Goal: Task Accomplishment & Management: Use online tool/utility

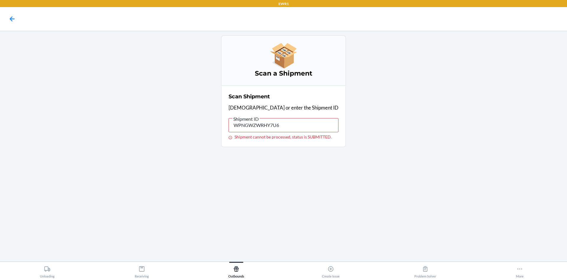
click at [291, 129] on input "WPNGWZWRHY7U6" at bounding box center [284, 125] width 110 height 14
click at [13, 18] on icon at bounding box center [12, 19] width 10 height 10
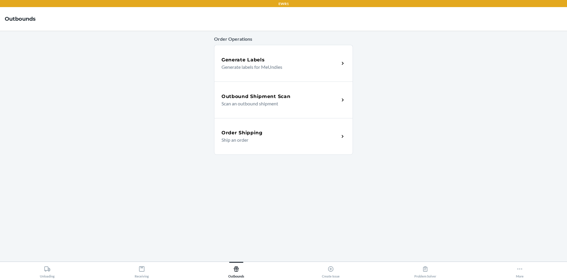
click at [257, 100] on p "Scan an outbound shipment" at bounding box center [278, 103] width 113 height 7
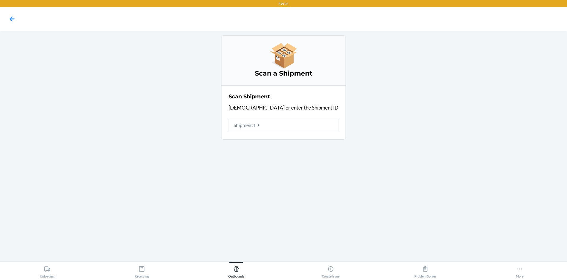
click at [267, 127] on input "text" at bounding box center [284, 125] width 110 height 14
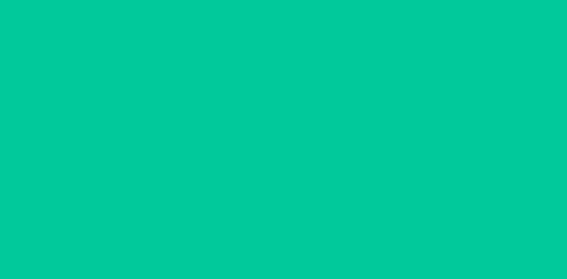
type input "[DATE]"
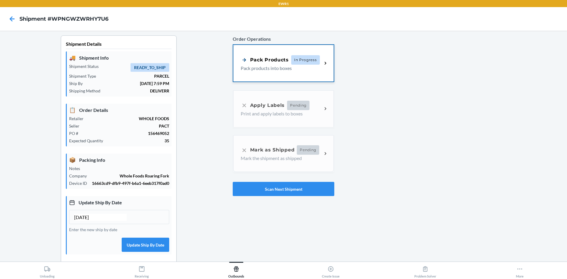
click at [276, 61] on div "Pack Products" at bounding box center [265, 59] width 48 height 7
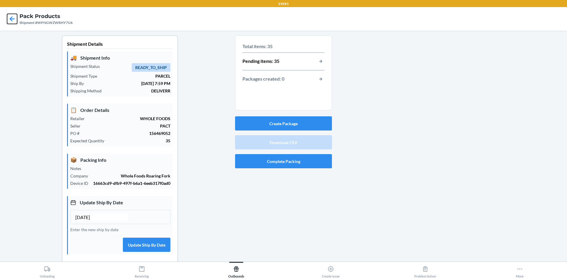
click at [15, 15] on icon at bounding box center [12, 19] width 10 height 10
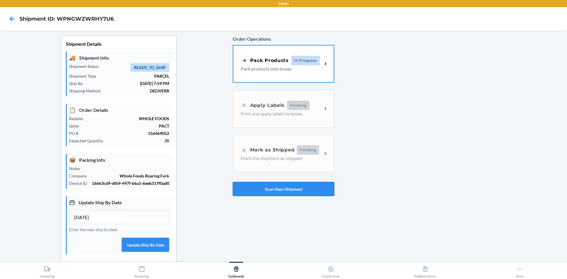
click at [252, 190] on button "Scan Next Shipment" at bounding box center [284, 189] width 102 height 14
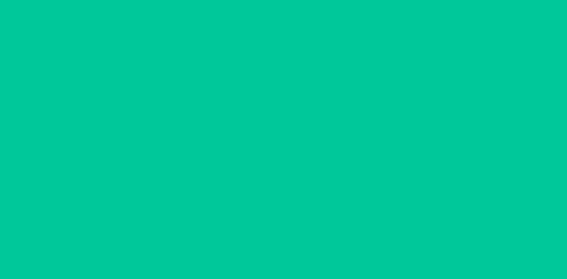
type input "[DATE]"
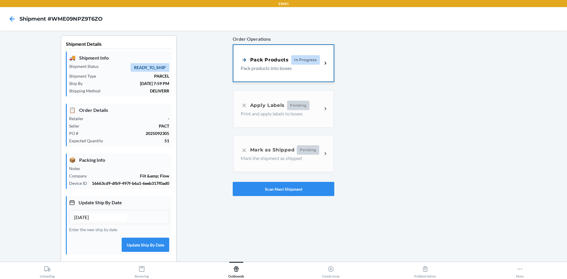
click at [264, 58] on div "Pack Products" at bounding box center [265, 59] width 48 height 7
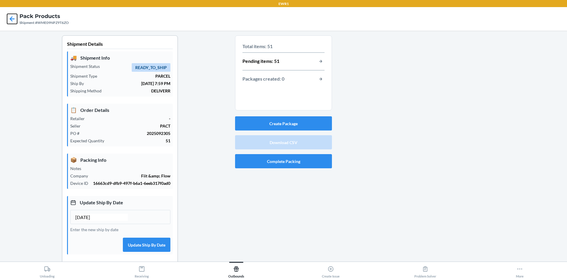
click at [7, 20] on div at bounding box center [12, 19] width 15 height 15
click at [10, 21] on icon at bounding box center [12, 19] width 10 height 10
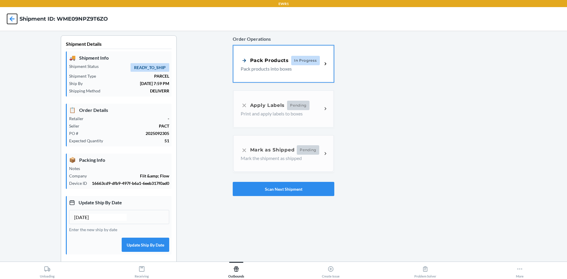
click at [13, 17] on icon at bounding box center [12, 19] width 10 height 10
click at [14, 16] on icon at bounding box center [12, 19] width 10 height 10
click at [240, 194] on button "Scan Next Shipment" at bounding box center [284, 189] width 102 height 14
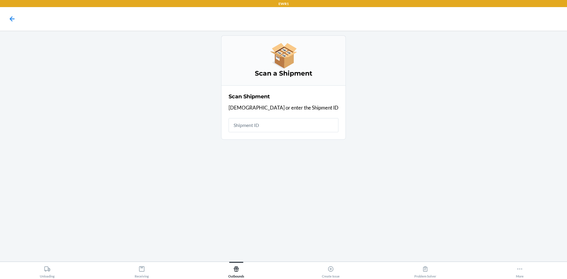
click at [279, 126] on input "text" at bounding box center [284, 125] width 110 height 14
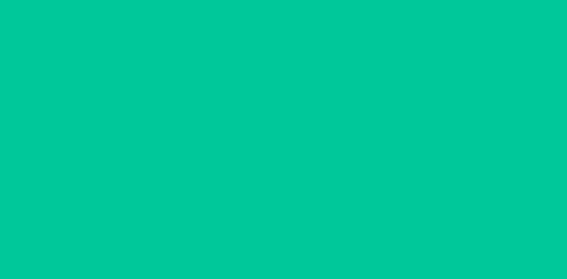
type input "[DATE]"
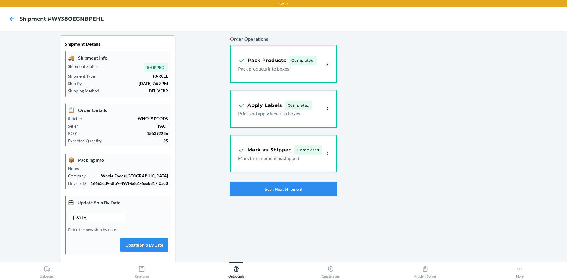
click at [288, 189] on button "Scan Next Shipment" at bounding box center [283, 189] width 107 height 14
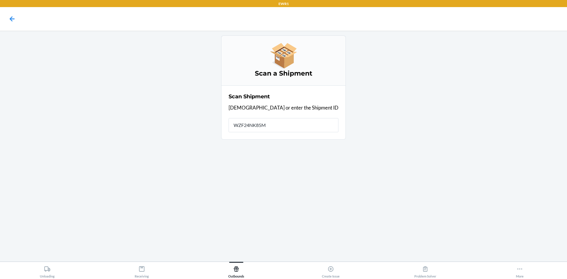
type input "WZF24NK85M7"
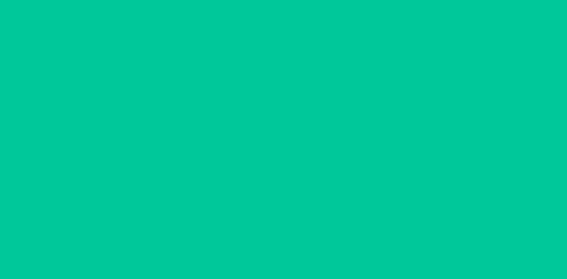
type input "[DATE]"
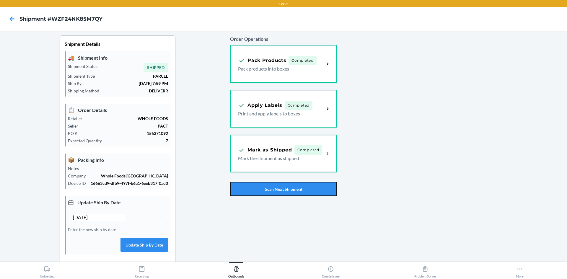
click at [293, 187] on button "Scan Next Shipment" at bounding box center [283, 189] width 107 height 14
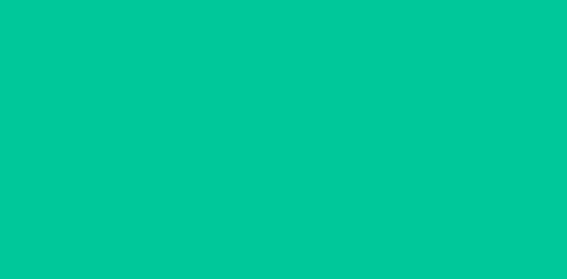
type input "[DATE]"
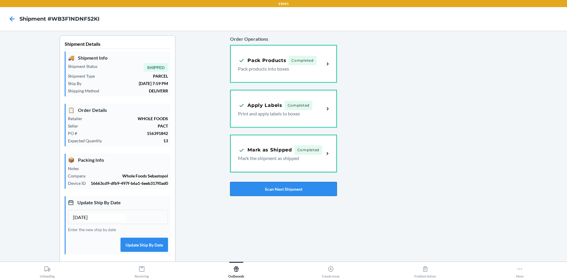
click at [311, 195] on button "Scan Next Shipment" at bounding box center [283, 189] width 107 height 14
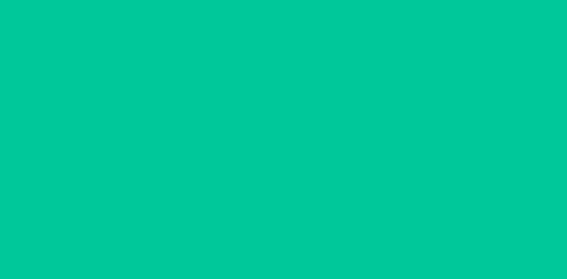
type input "[DATE]"
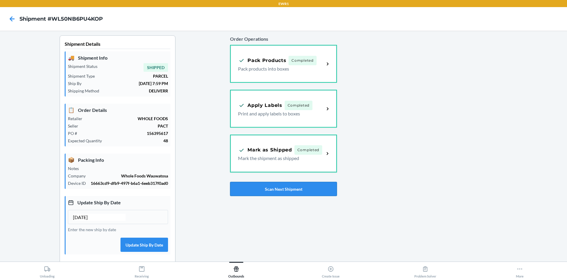
click at [311, 194] on button "Scan Next Shipment" at bounding box center [283, 189] width 107 height 14
type input "[DATE]"
click at [327, 190] on button "Scan Next Shipment" at bounding box center [283, 189] width 107 height 14
type input "[DATE]"
click at [324, 196] on button "Scan Next Shipment" at bounding box center [283, 189] width 107 height 14
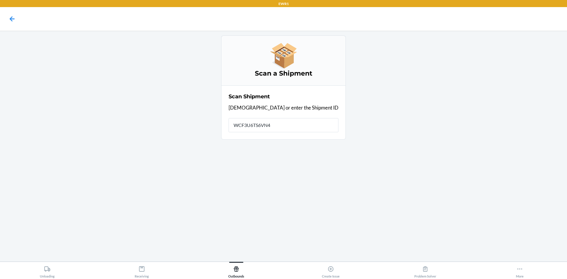
type input "WCF3U6TS6VN4O"
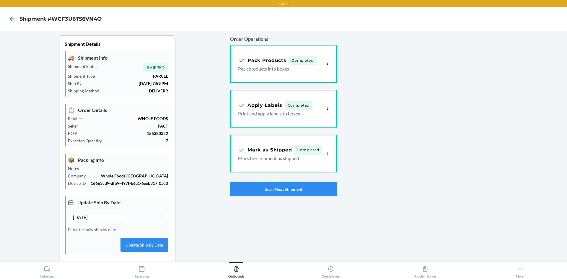
click at [318, 190] on button "Scan Next Shipment" at bounding box center [283, 189] width 107 height 14
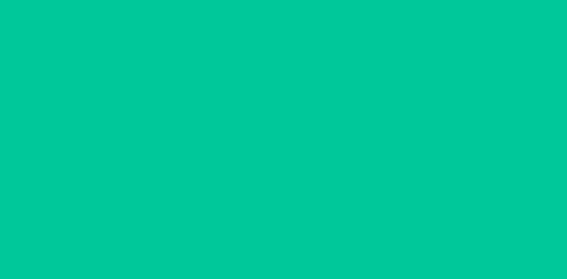
type input "[DATE]"
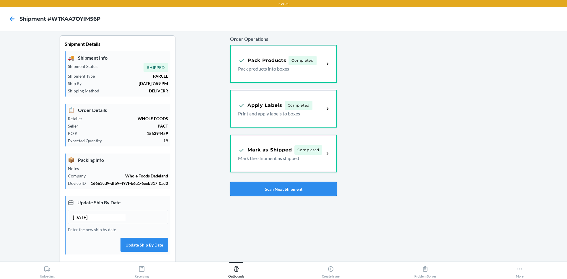
click at [324, 188] on button "Scan Next Shipment" at bounding box center [283, 189] width 107 height 14
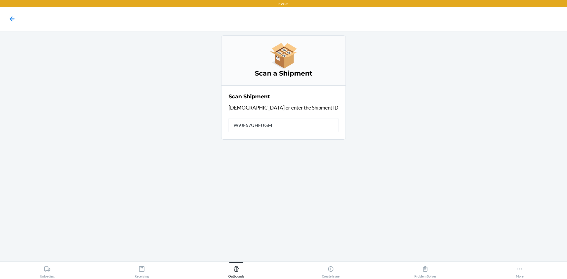
type input "W9JF57UHFUGM3"
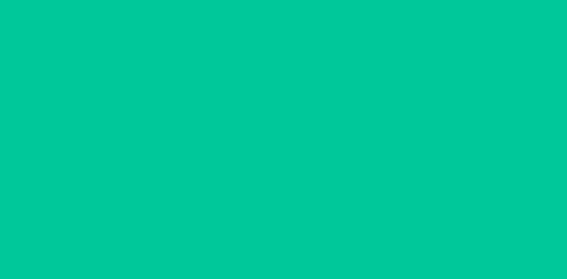
type input "[DATE]"
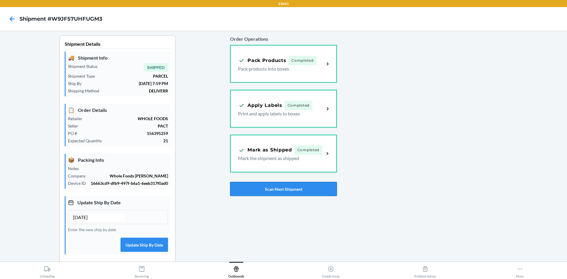
click at [314, 195] on button "Scan Next Shipment" at bounding box center [283, 189] width 107 height 14
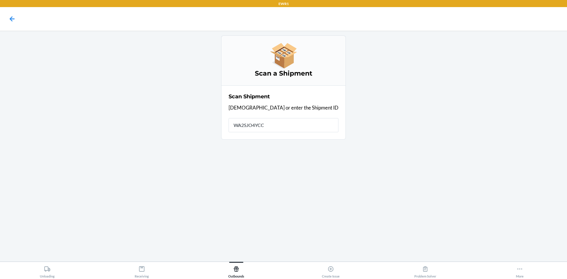
type input "WA2SJO4YCCR"
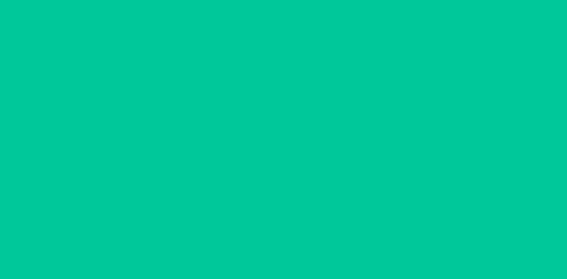
type input "[DATE]"
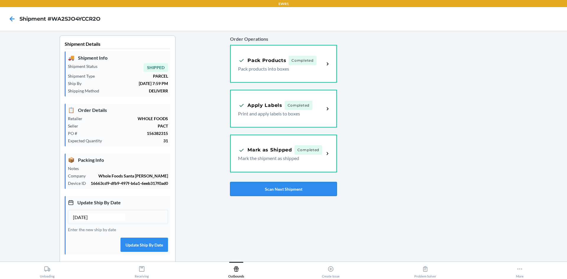
click at [295, 192] on button "Scan Next Shipment" at bounding box center [283, 189] width 107 height 14
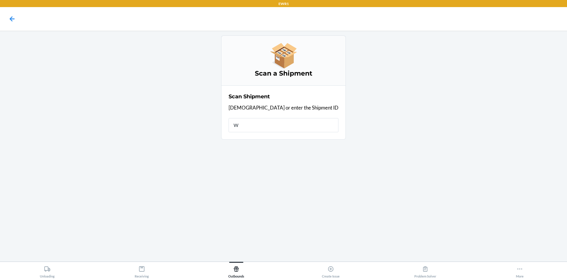
type input "WN"
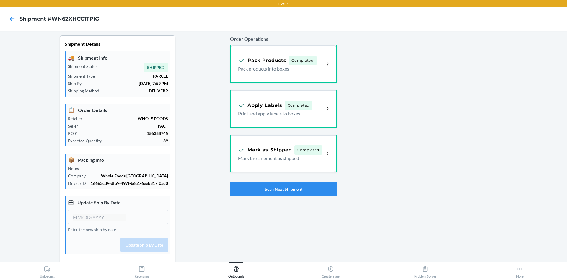
type input "[DATE]"
drag, startPoint x: 298, startPoint y: 189, endPoint x: 298, endPoint y: 184, distance: 5.6
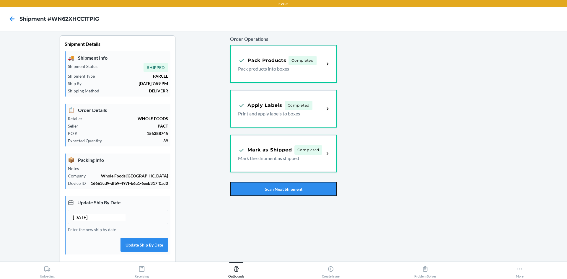
click at [298, 188] on button "Scan Next Shipment" at bounding box center [283, 189] width 107 height 14
drag, startPoint x: 271, startPoint y: 193, endPoint x: 281, endPoint y: 182, distance: 14.6
click at [271, 192] on button "Scan Next Shipment" at bounding box center [283, 189] width 107 height 14
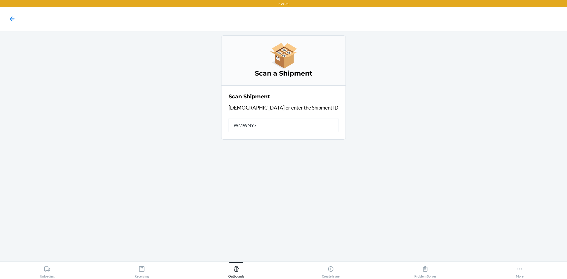
type input "WMWNY77"
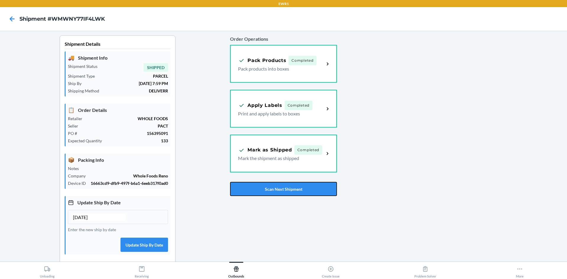
click at [294, 189] on button "Scan Next Shipment" at bounding box center [283, 189] width 107 height 14
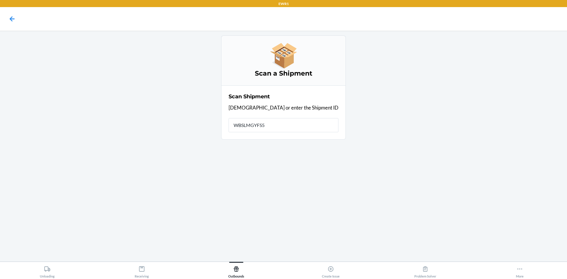
type input "WBSLMGYFS5S"
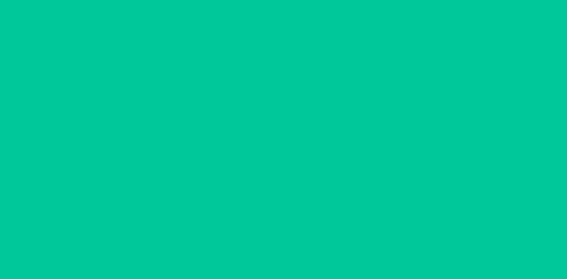
type input "[DATE]"
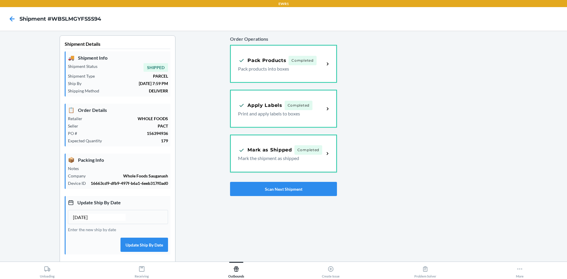
click at [257, 200] on div "Order Operations Pack Products Completed Pack products into boxes Apply Labels …" at bounding box center [283, 183] width 107 height 297
drag, startPoint x: 280, startPoint y: 188, endPoint x: 276, endPoint y: 193, distance: 6.6
click at [278, 190] on button "Scan Next Shipment" at bounding box center [283, 189] width 107 height 14
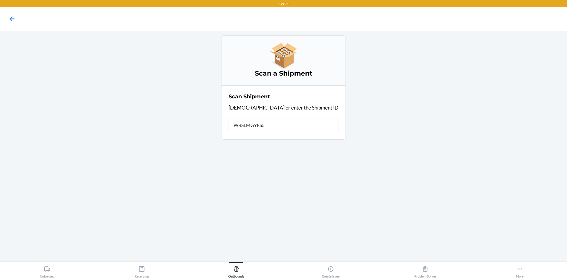
type input "WBSLMGYFS5S"
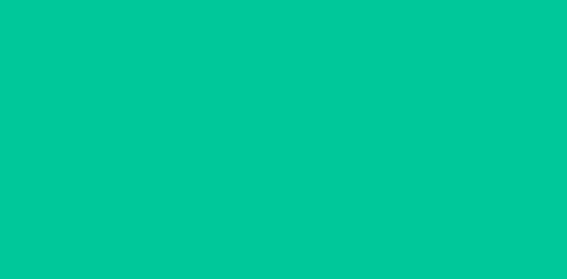
type input "[DATE]"
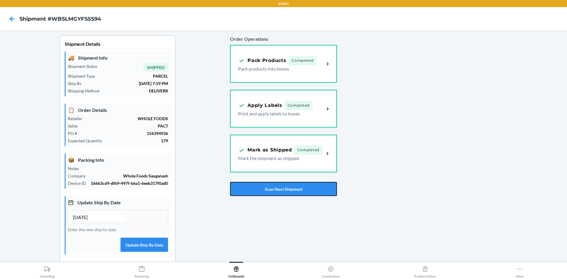
drag, startPoint x: 303, startPoint y: 191, endPoint x: 306, endPoint y: 179, distance: 12.8
click at [304, 191] on button "Scan Next Shipment" at bounding box center [283, 189] width 107 height 14
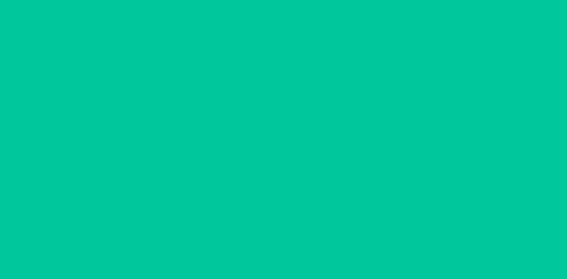
type input "[DATE]"
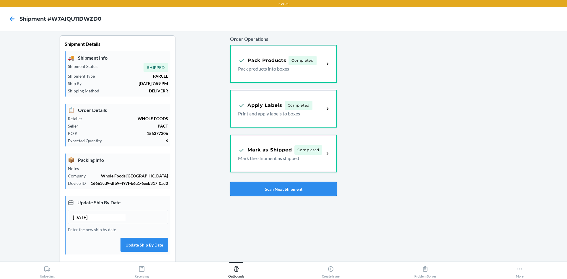
click at [317, 186] on button "Scan Next Shipment" at bounding box center [283, 189] width 107 height 14
type input "[DATE]"
click at [324, 188] on button "Scan Next Shipment" at bounding box center [283, 189] width 107 height 14
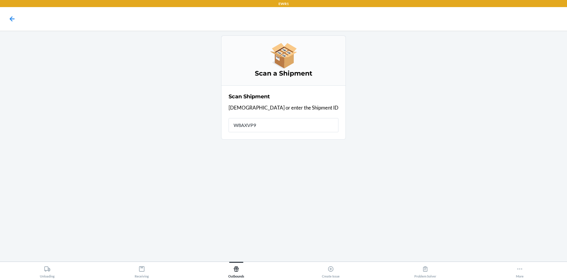
type input "W8AXVP95"
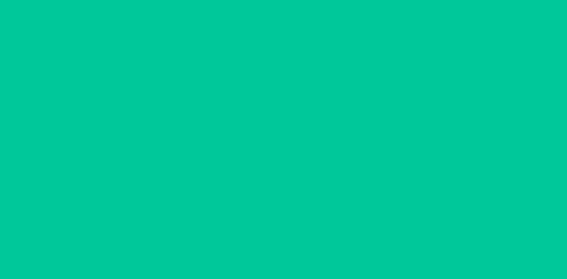
type input "[DATE]"
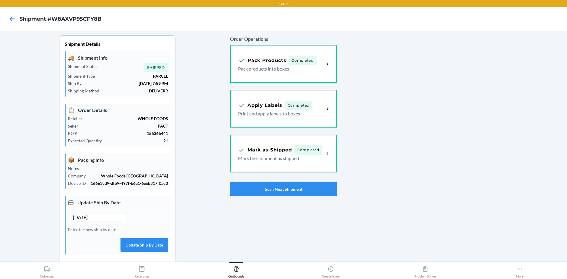
click at [320, 192] on button "Scan Next Shipment" at bounding box center [283, 189] width 107 height 14
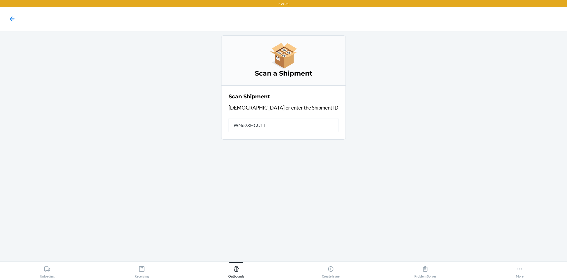
type input "WN62XHCC1TP"
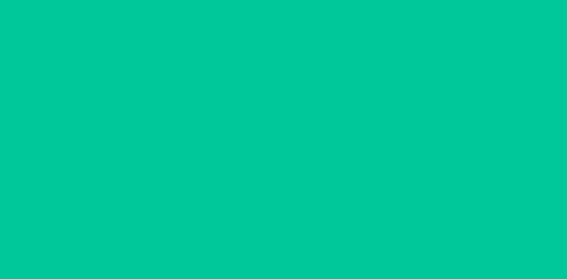
type input "[DATE]"
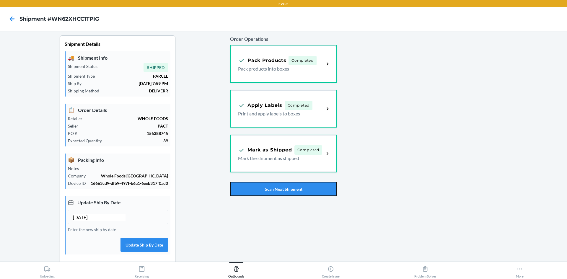
click at [288, 192] on button "Scan Next Shipment" at bounding box center [283, 189] width 107 height 14
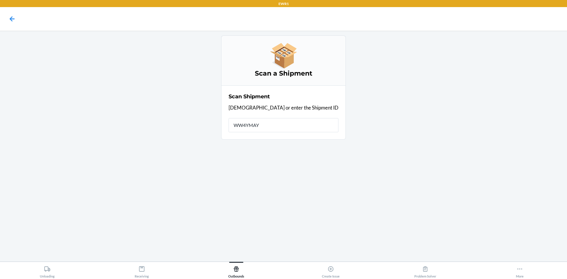
type input "WW4YMAYY"
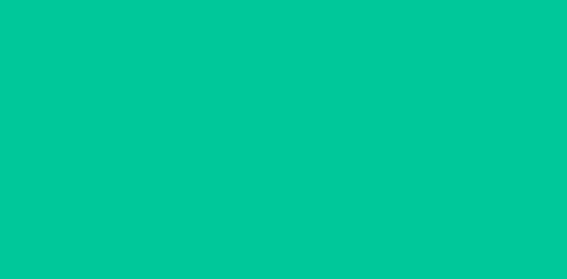
type input "[DATE]"
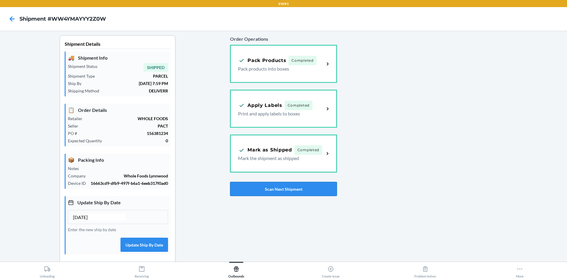
click at [287, 184] on button "Scan Next Shipment" at bounding box center [283, 189] width 107 height 14
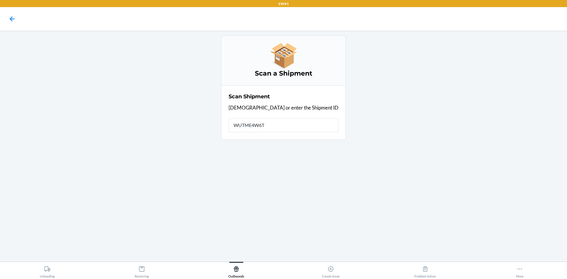
type input "WUTME4W6TW"
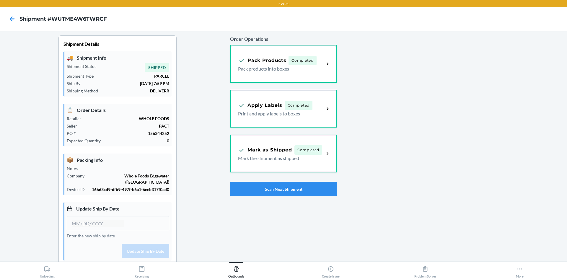
type input "[DATE]"
click at [288, 186] on button "Scan Next Shipment" at bounding box center [283, 189] width 107 height 14
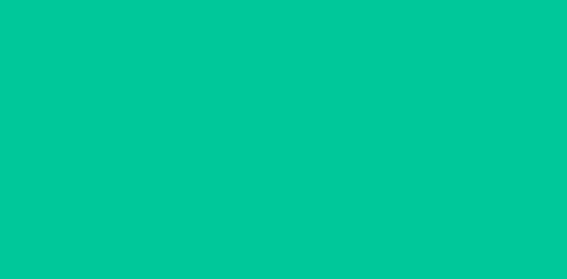
type input "[DATE]"
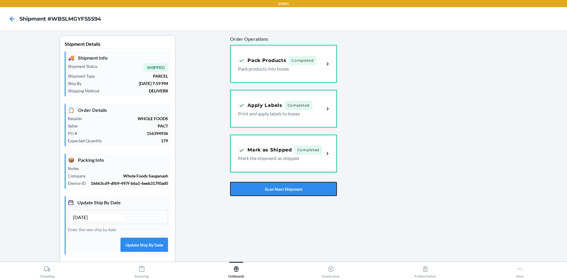
click at [295, 188] on button "Scan Next Shipment" at bounding box center [283, 189] width 107 height 14
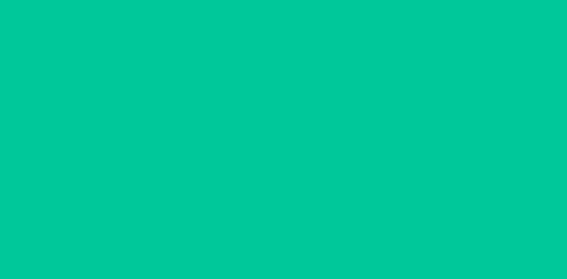
type input "[DATE]"
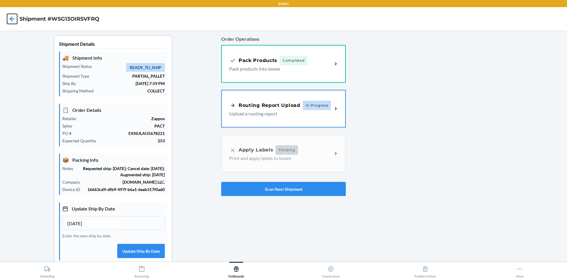
click at [16, 18] on icon at bounding box center [12, 19] width 10 height 10
click at [296, 187] on button "Scan Next Shipment" at bounding box center [283, 189] width 125 height 14
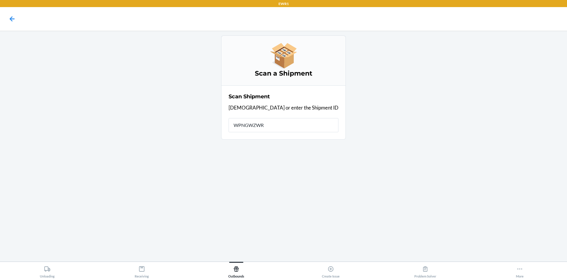
type input "WPNGWZWRH"
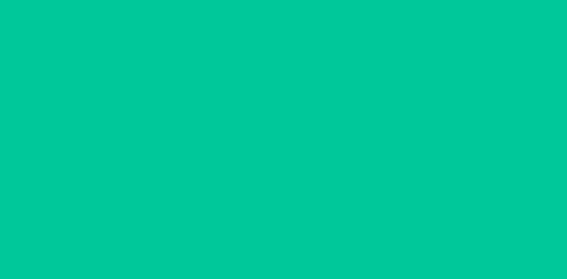
type input "[DATE]"
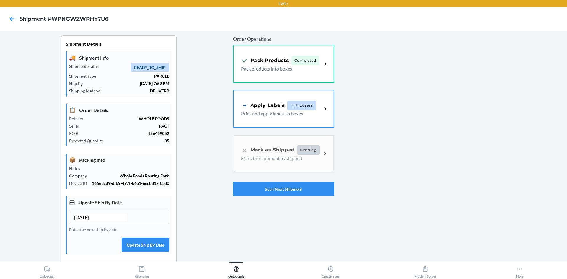
click at [283, 150] on div "Order Operations Pack Products Completed Pack products into boxes Apply Labels …" at bounding box center [283, 115] width 101 height 165
click at [296, 105] on span "In Progress" at bounding box center [302, 104] width 29 height 9
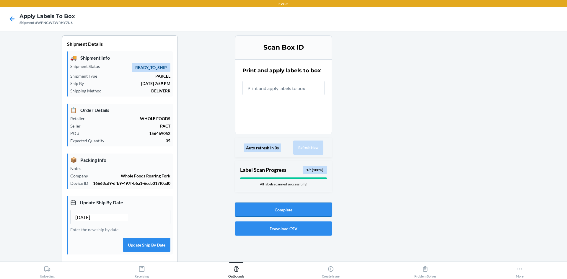
click at [306, 211] on button "Complete" at bounding box center [283, 210] width 97 height 14
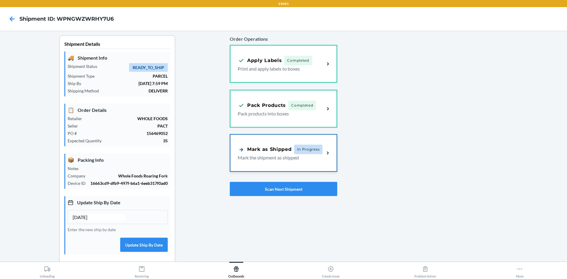
click at [287, 155] on p "Mark the shipment as shipped" at bounding box center [279, 157] width 82 height 7
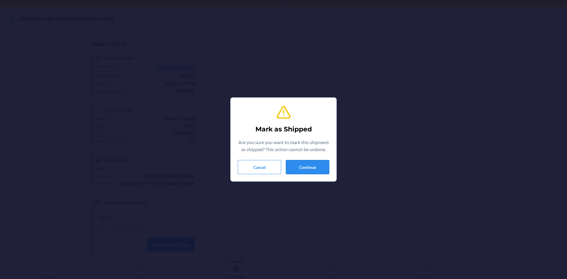
click at [301, 164] on button "Continue" at bounding box center [307, 167] width 43 height 14
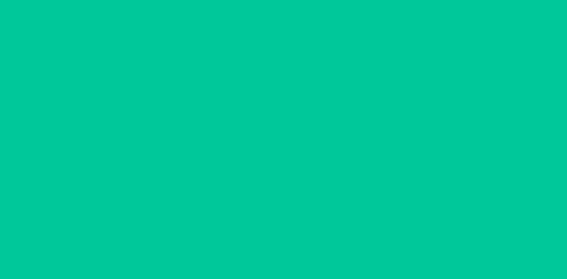
type input "[DATE]"
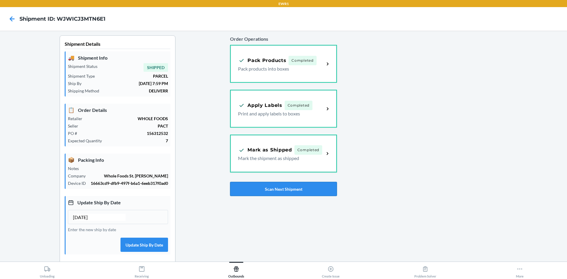
click at [321, 190] on button "Scan Next Shipment" at bounding box center [283, 189] width 107 height 14
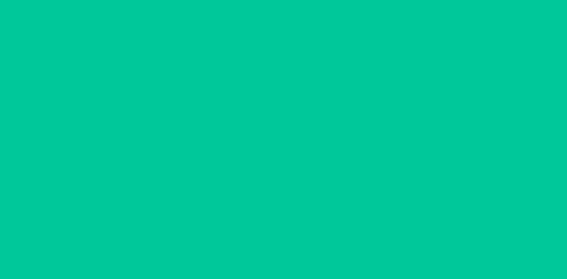
type input "[DATE]"
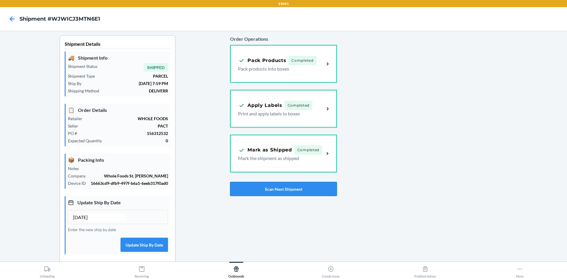
click at [300, 194] on button "Scan Next Shipment" at bounding box center [283, 189] width 107 height 14
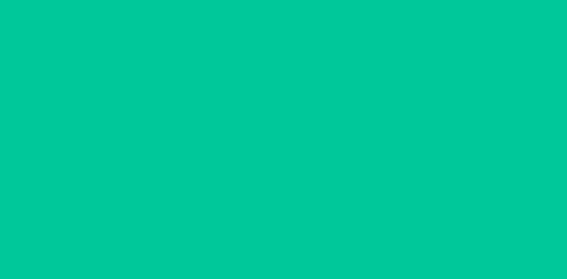
type input "[DATE]"
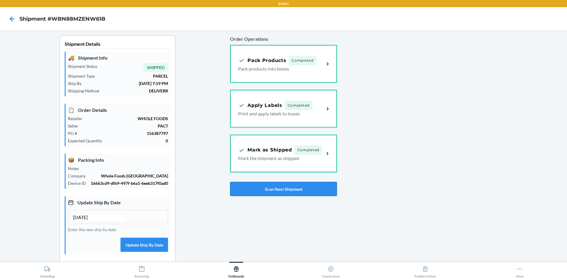
click at [305, 186] on button "Scan Next Shipment" at bounding box center [283, 189] width 107 height 14
click at [309, 190] on button "Scan Next Shipment" at bounding box center [283, 189] width 107 height 14
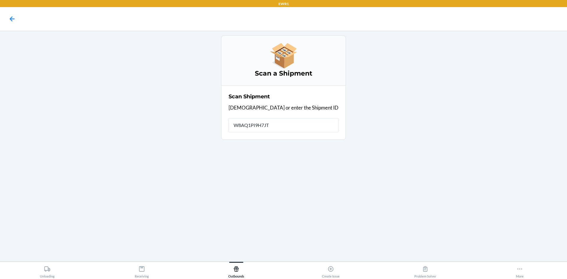
type input "W8AQ1PI9H7JTF"
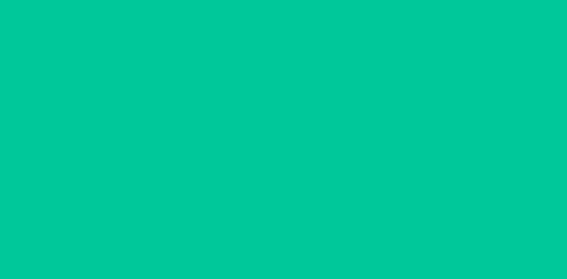
type input "[DATE]"
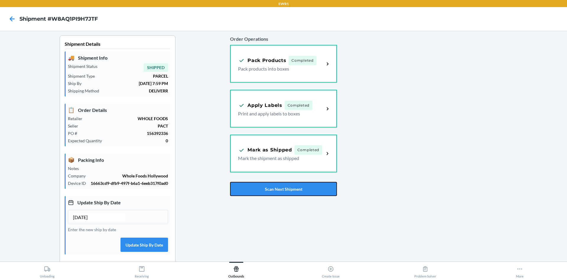
click at [301, 190] on button "Scan Next Shipment" at bounding box center [283, 189] width 107 height 14
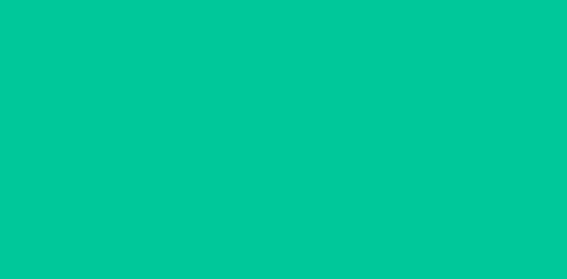
type input "[DATE]"
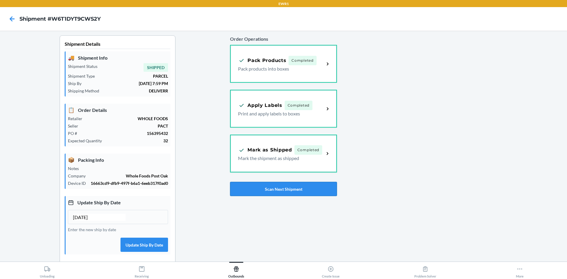
click at [306, 189] on button "Scan Next Shipment" at bounding box center [283, 189] width 107 height 14
drag, startPoint x: 284, startPoint y: 186, endPoint x: 293, endPoint y: 183, distance: 10.2
click at [284, 187] on button "Scan Next Shipment" at bounding box center [283, 189] width 107 height 14
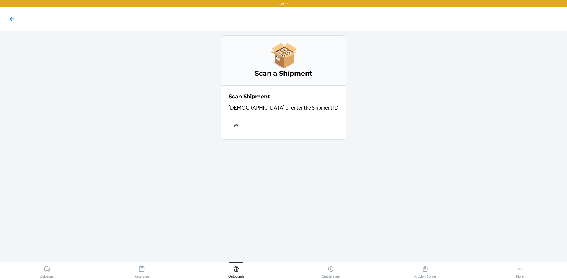
type input "WI"
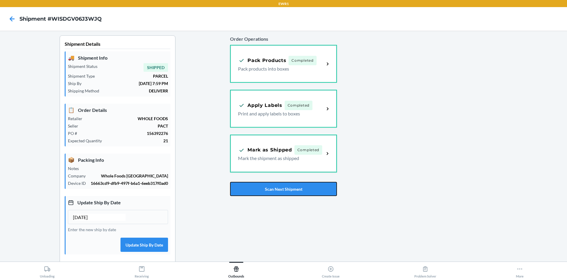
click at [297, 183] on button "Scan Next Shipment" at bounding box center [283, 189] width 107 height 14
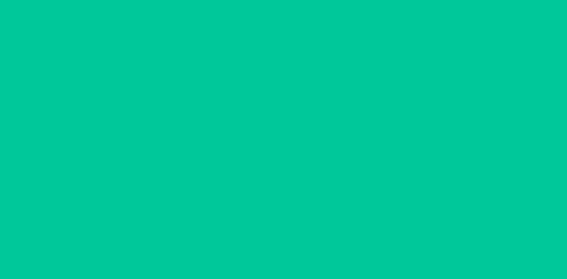
type input "[DATE]"
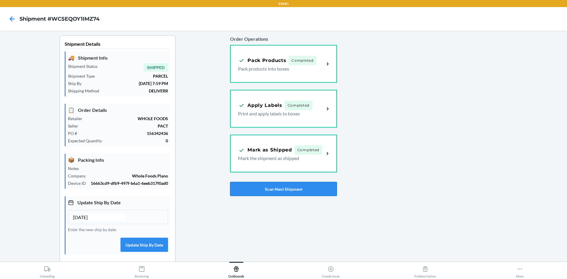
click at [292, 186] on button "Scan Next Shipment" at bounding box center [283, 189] width 107 height 14
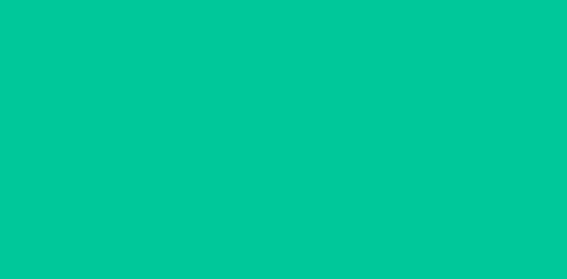
type input "[DATE]"
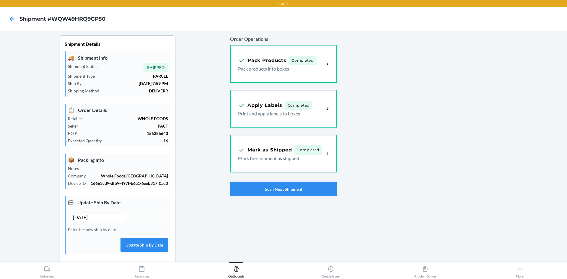
click at [306, 188] on button "Scan Next Shipment" at bounding box center [283, 189] width 107 height 14
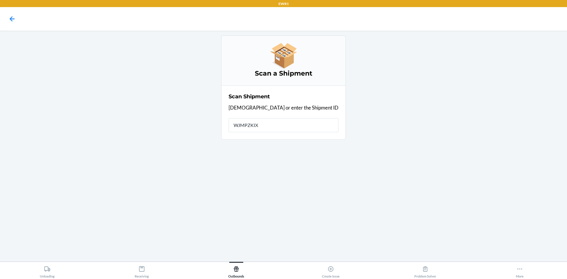
type input "WJMPZKIXH"
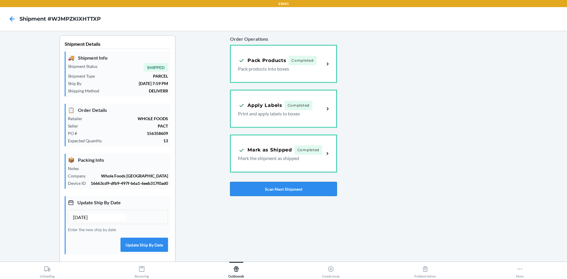
click at [301, 188] on button "Scan Next Shipment" at bounding box center [283, 189] width 107 height 14
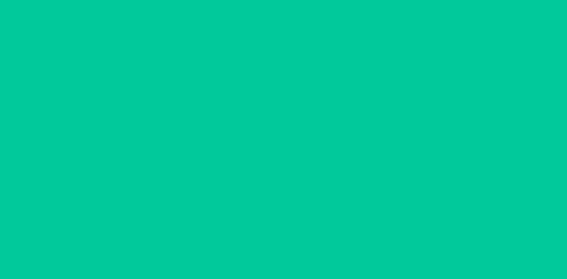
type input "[DATE]"
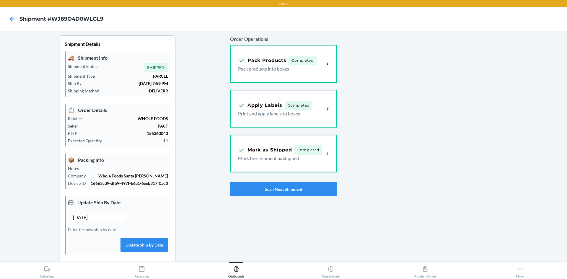
click at [310, 198] on div "Order Operations Pack Products Completed Pack products into boxes Apply Labels …" at bounding box center [283, 115] width 107 height 165
drag, startPoint x: 312, startPoint y: 193, endPoint x: 321, endPoint y: 187, distance: 11.1
click at [312, 193] on button "Scan Next Shipment" at bounding box center [283, 189] width 107 height 14
click at [284, 196] on div "Order Operations Pack Products Completed Pack products into boxes Apply Labels …" at bounding box center [283, 115] width 107 height 165
click at [285, 194] on button "Scan Next Shipment" at bounding box center [283, 189] width 107 height 14
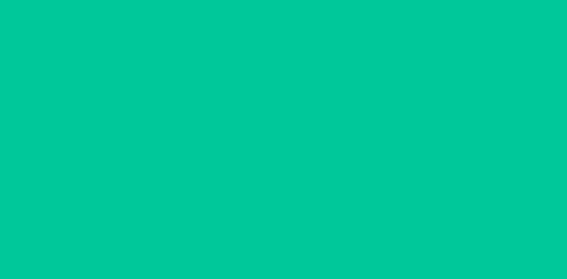
type input "[DATE]"
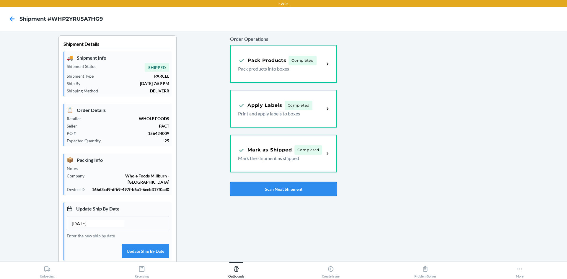
click at [299, 191] on button "Scan Next Shipment" at bounding box center [283, 189] width 107 height 14
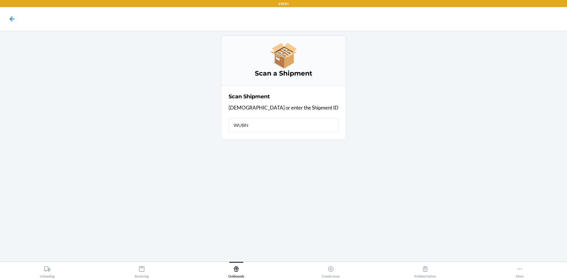
type input "WUBNQ"
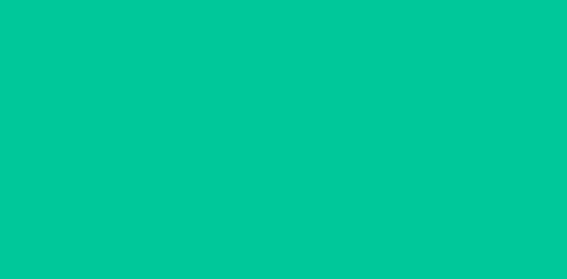
type input "[DATE]"
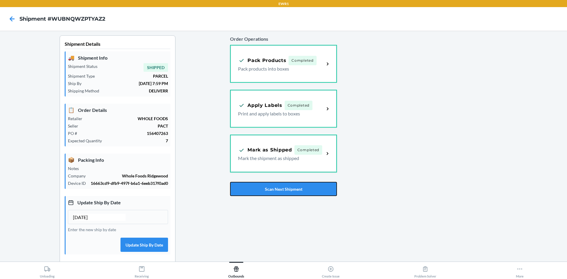
click at [299, 191] on button "Scan Next Shipment" at bounding box center [283, 189] width 107 height 14
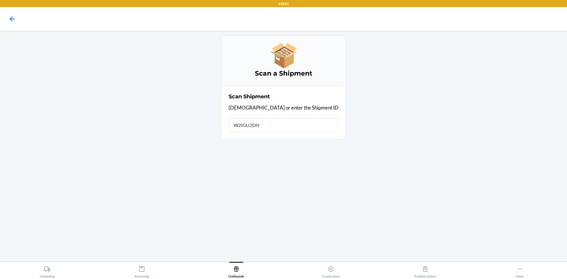
type input "W2IGU2DN8"
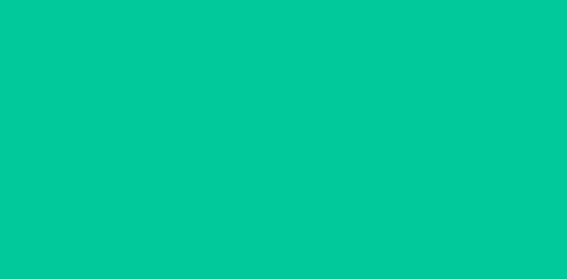
type input "[DATE]"
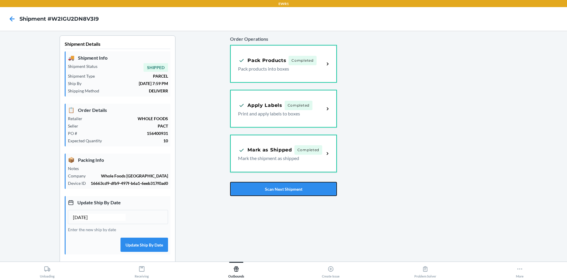
click at [299, 191] on button "Scan Next Shipment" at bounding box center [283, 189] width 107 height 14
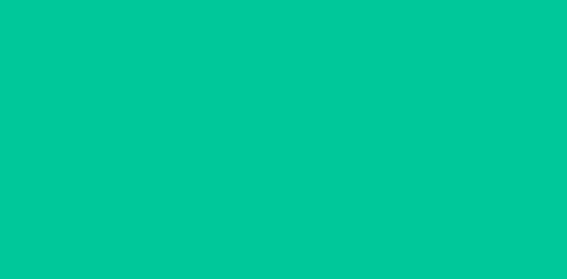
type input "[DATE]"
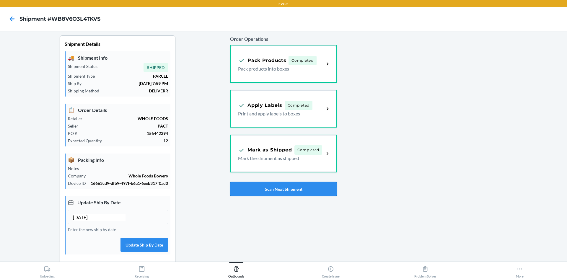
click at [303, 191] on button "Scan Next Shipment" at bounding box center [283, 189] width 107 height 14
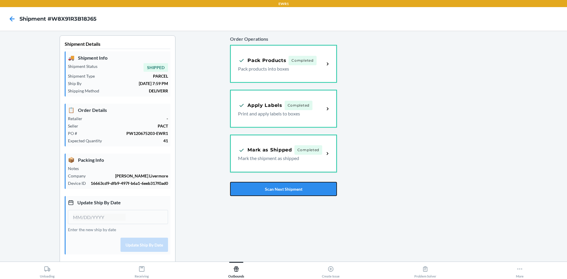
click at [291, 185] on button "Scan Next Shipment" at bounding box center [283, 189] width 107 height 14
type input "[DATE]"
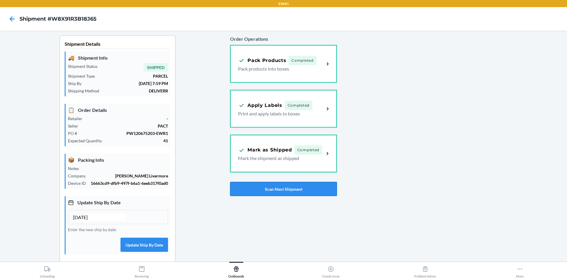
click at [290, 186] on button "Scan Next Shipment" at bounding box center [283, 189] width 107 height 14
click at [286, 188] on button "Scan Next Shipment" at bounding box center [283, 189] width 107 height 14
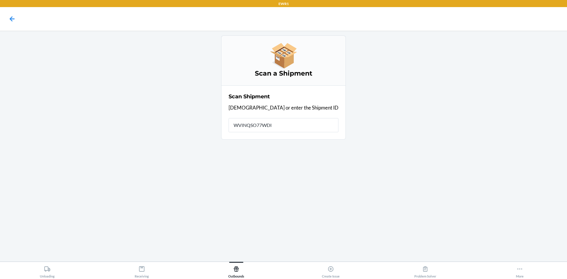
type input "WVINQSO77WDIB"
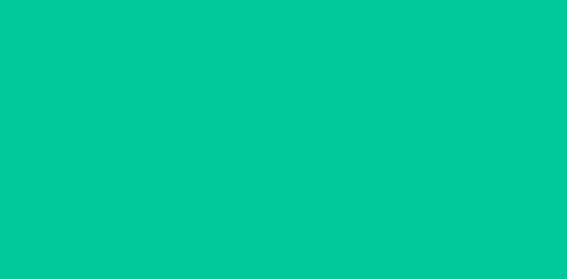
type input "[DATE]"
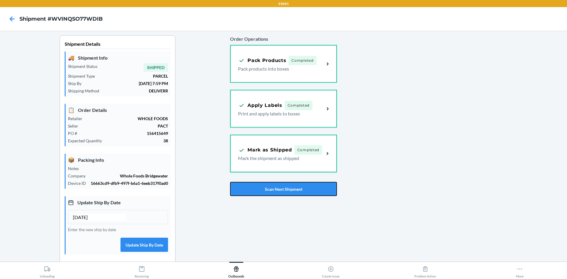
click at [280, 186] on button "Scan Next Shipment" at bounding box center [283, 189] width 107 height 14
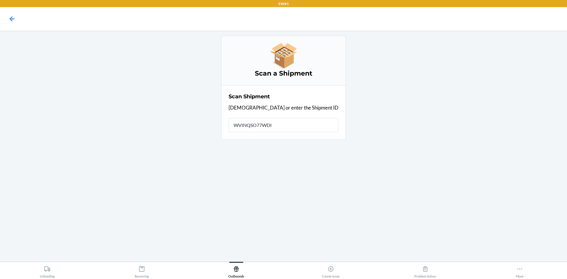
type input "WVINQSO77WDIB"
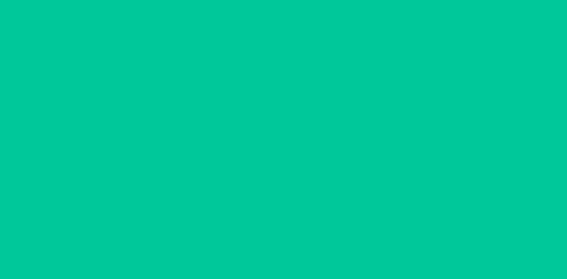
type input "[DATE]"
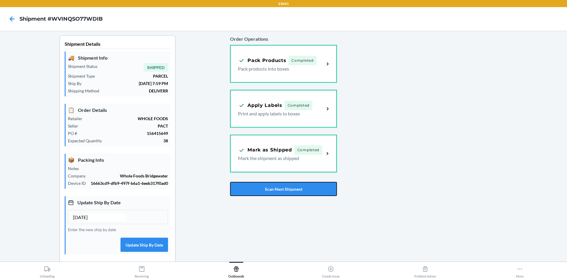
click at [291, 193] on button "Scan Next Shipment" at bounding box center [283, 189] width 107 height 14
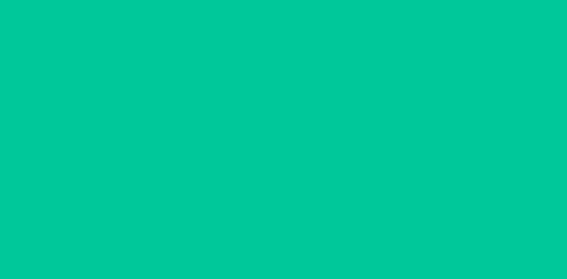
type input "[DATE]"
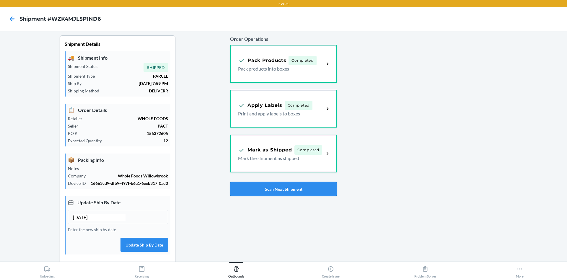
click at [299, 188] on button "Scan Next Shipment" at bounding box center [283, 189] width 107 height 14
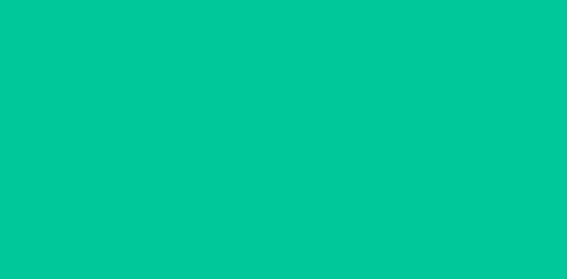
type input "[DATE]"
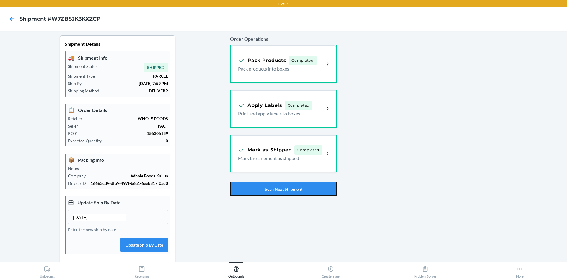
click at [299, 188] on button "Scan Next Shipment" at bounding box center [283, 189] width 107 height 14
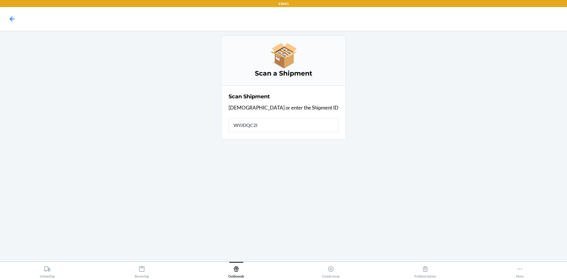
type input "WYJDQC2IB"
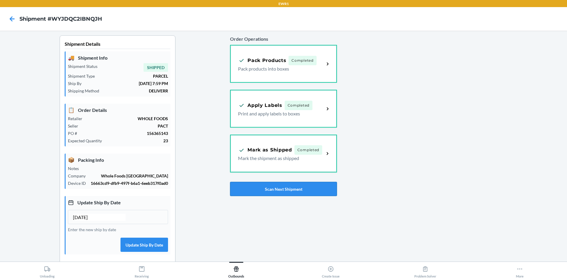
click at [299, 189] on button "Scan Next Shipment" at bounding box center [283, 189] width 107 height 14
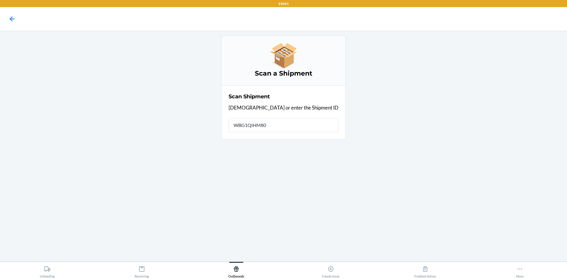
type input "WBG1QIHM80I"
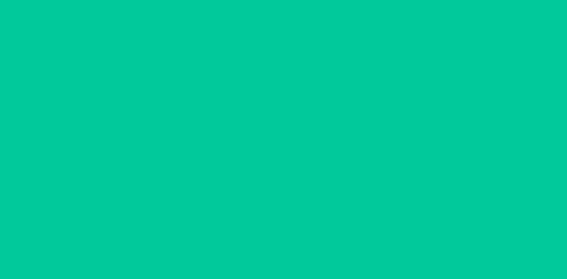
type input "[DATE]"
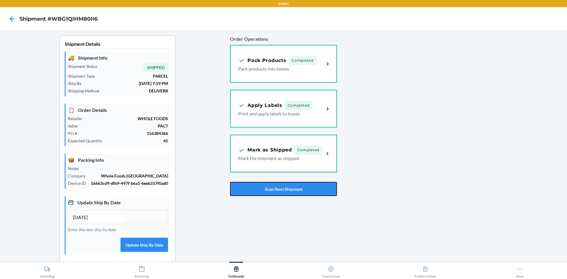
click at [299, 189] on button "Scan Next Shipment" at bounding box center [283, 189] width 107 height 14
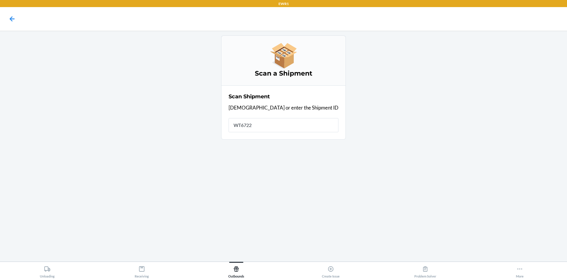
type input "WT6722N"
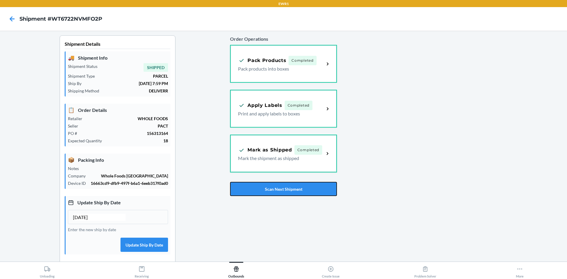
click at [299, 189] on button "Scan Next Shipment" at bounding box center [283, 189] width 107 height 14
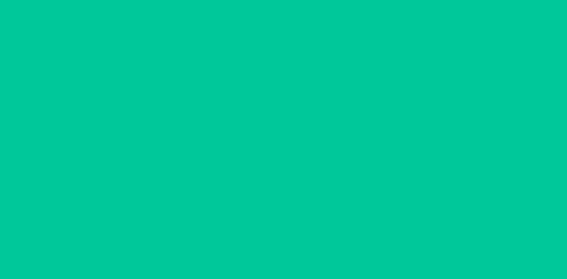
type input "[DATE]"
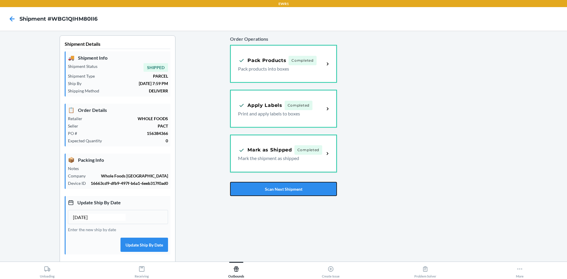
click at [299, 189] on button "Scan Next Shipment" at bounding box center [283, 189] width 107 height 14
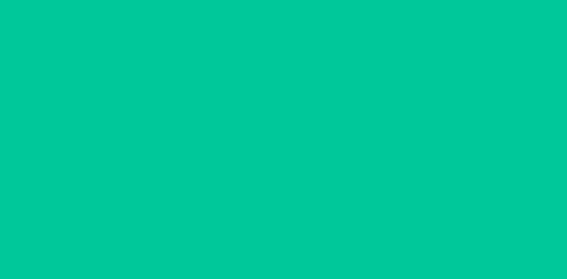
type input "[DATE]"
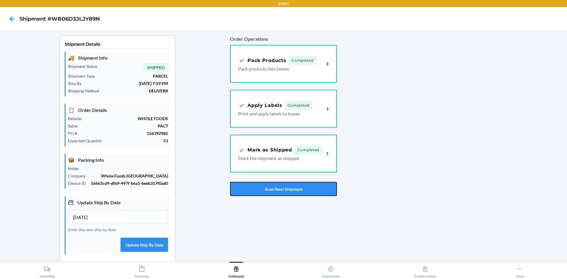
click at [299, 189] on button "Scan Next Shipment" at bounding box center [283, 189] width 107 height 14
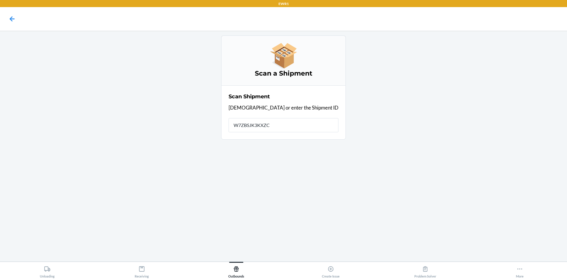
type input "W7ZBSJK3KXZCP"
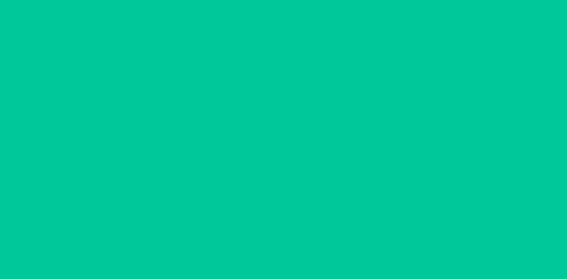
type input "[DATE]"
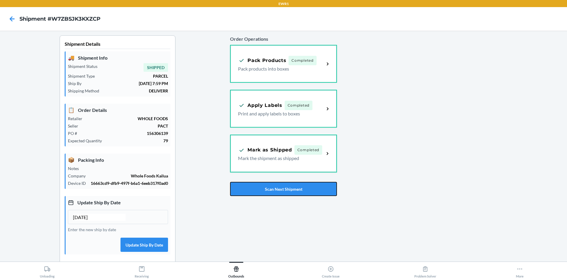
click at [299, 189] on button "Scan Next Shipment" at bounding box center [283, 189] width 107 height 14
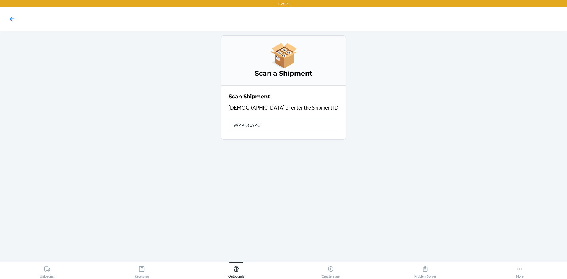
type input "WZPDCAZCZ"
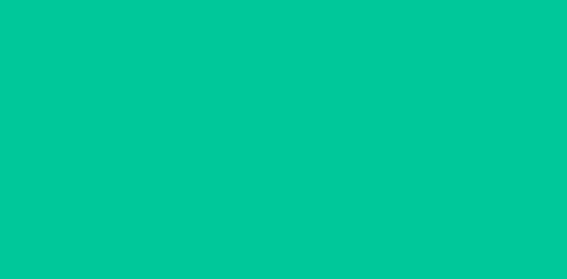
type input "[DATE]"
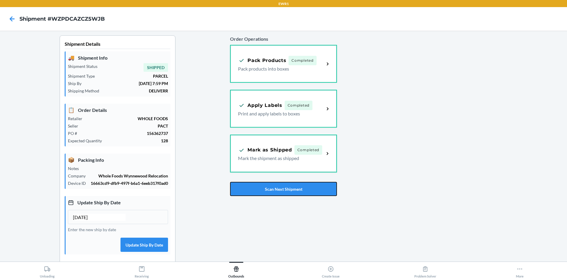
click at [299, 189] on button "Scan Next Shipment" at bounding box center [283, 189] width 107 height 14
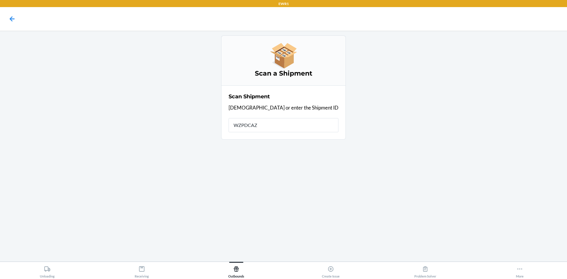
type input "WZPDCAZC"
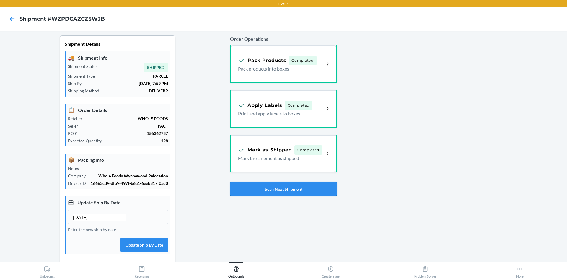
click at [295, 190] on button "Scan Next Shipment" at bounding box center [283, 189] width 107 height 14
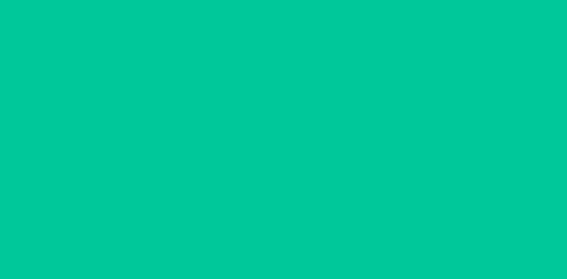
type input "[DATE]"
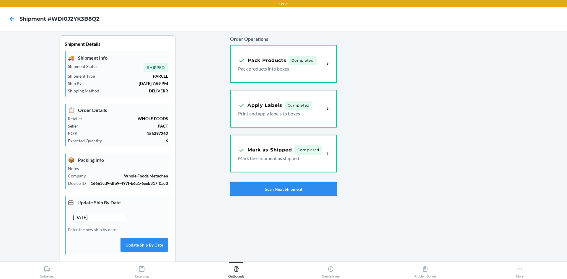
click at [293, 184] on button "Scan Next Shipment" at bounding box center [283, 189] width 107 height 14
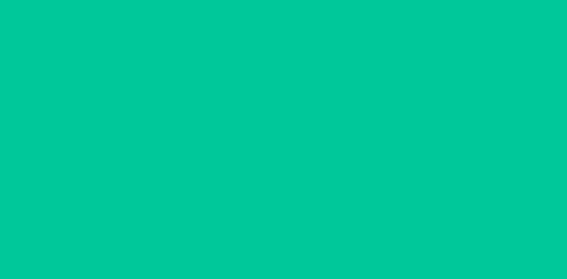
type input "[DATE]"
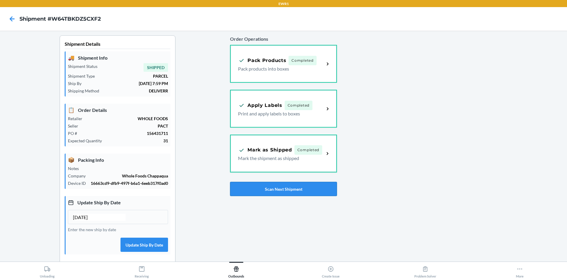
click at [293, 191] on button "Scan Next Shipment" at bounding box center [283, 189] width 107 height 14
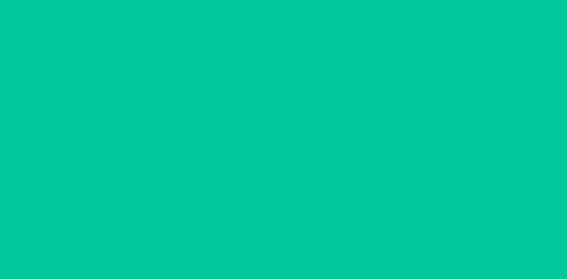
type input "[DATE]"
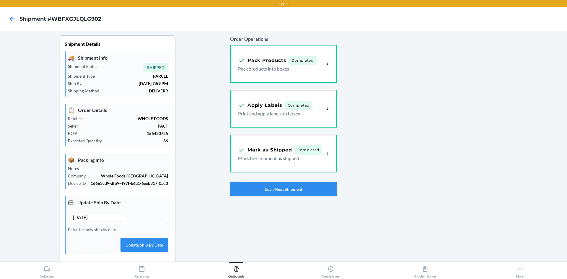
click at [286, 183] on button "Scan Next Shipment" at bounding box center [283, 189] width 107 height 14
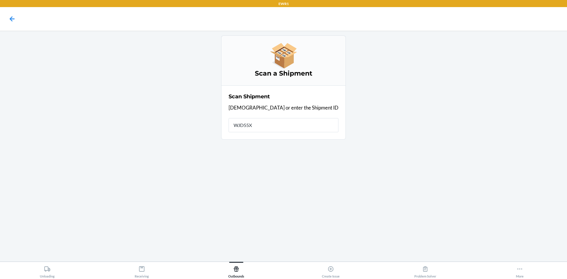
type input "WJD55X9"
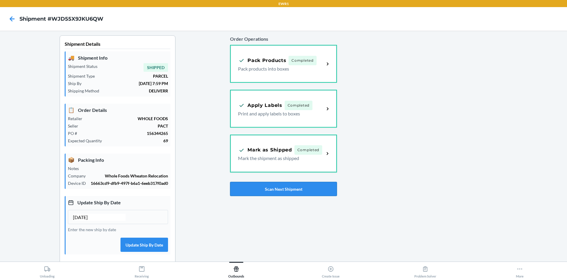
click at [295, 192] on button "Scan Next Shipment" at bounding box center [283, 189] width 107 height 14
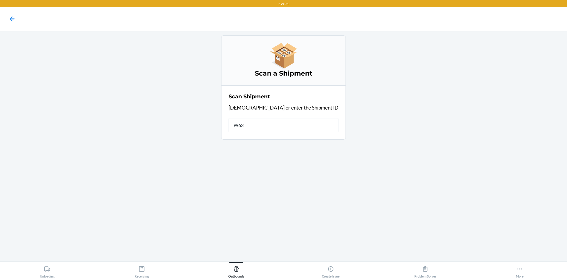
type input "W63M"
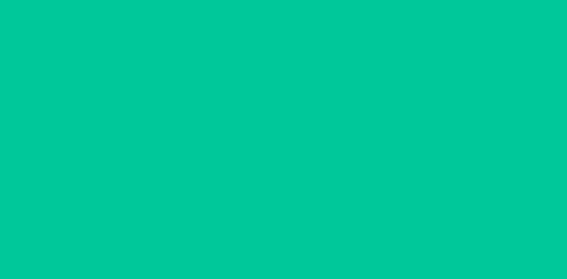
type input "[DATE]"
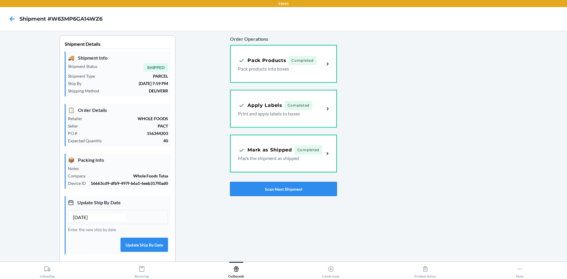
click at [285, 187] on button "Scan Next Shipment" at bounding box center [283, 189] width 107 height 14
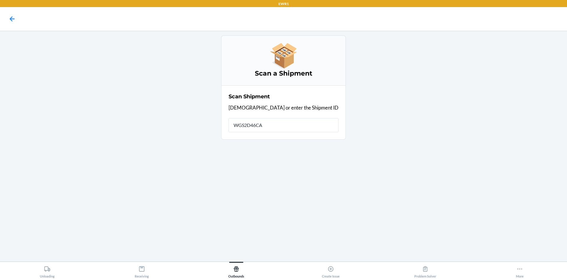
type input "WGS2D46CA3"
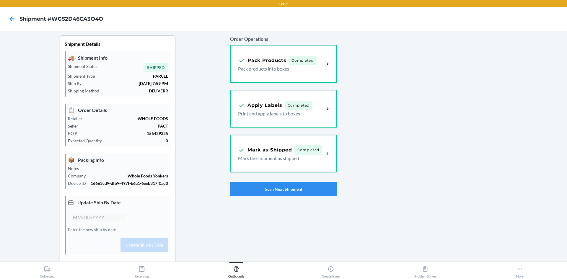
type input "[DATE]"
click at [294, 192] on button "Scan Next Shipment" at bounding box center [283, 189] width 107 height 14
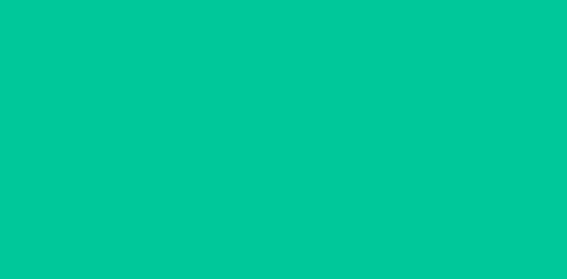
type input "[DATE]"
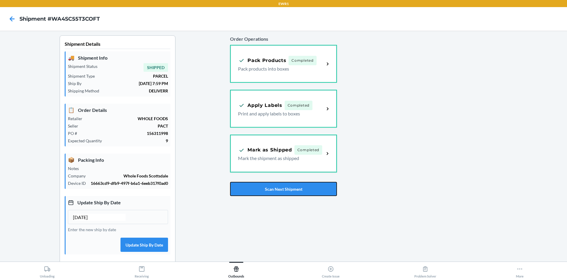
click at [296, 192] on button "Scan Next Shipment" at bounding box center [283, 189] width 107 height 14
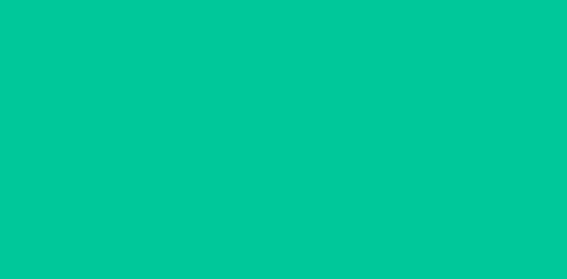
type input "[DATE]"
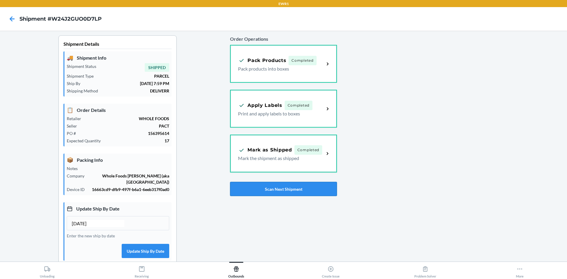
click at [283, 189] on button "Scan Next Shipment" at bounding box center [283, 189] width 107 height 14
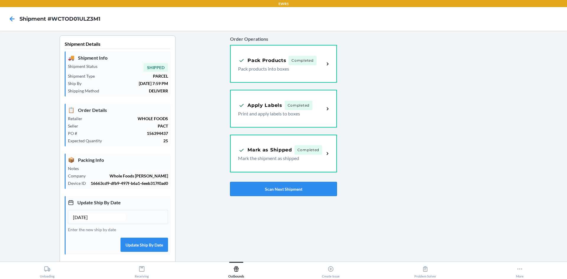
click at [289, 186] on button "Scan Next Shipment" at bounding box center [283, 189] width 107 height 14
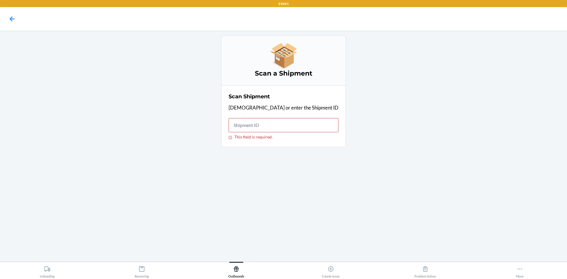
drag, startPoint x: 395, startPoint y: 168, endPoint x: 364, endPoint y: 178, distance: 32.5
click at [394, 168] on div "Scan a Shipment Scan Shipment Scan or enter the Shipment ID This field is requi…" at bounding box center [284, 146] width 558 height 222
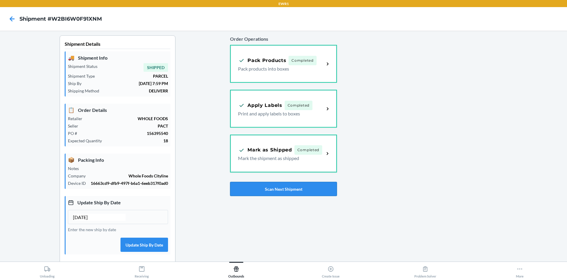
click at [301, 188] on button "Scan Next Shipment" at bounding box center [283, 189] width 107 height 14
